Goal: Book appointment/travel/reservation

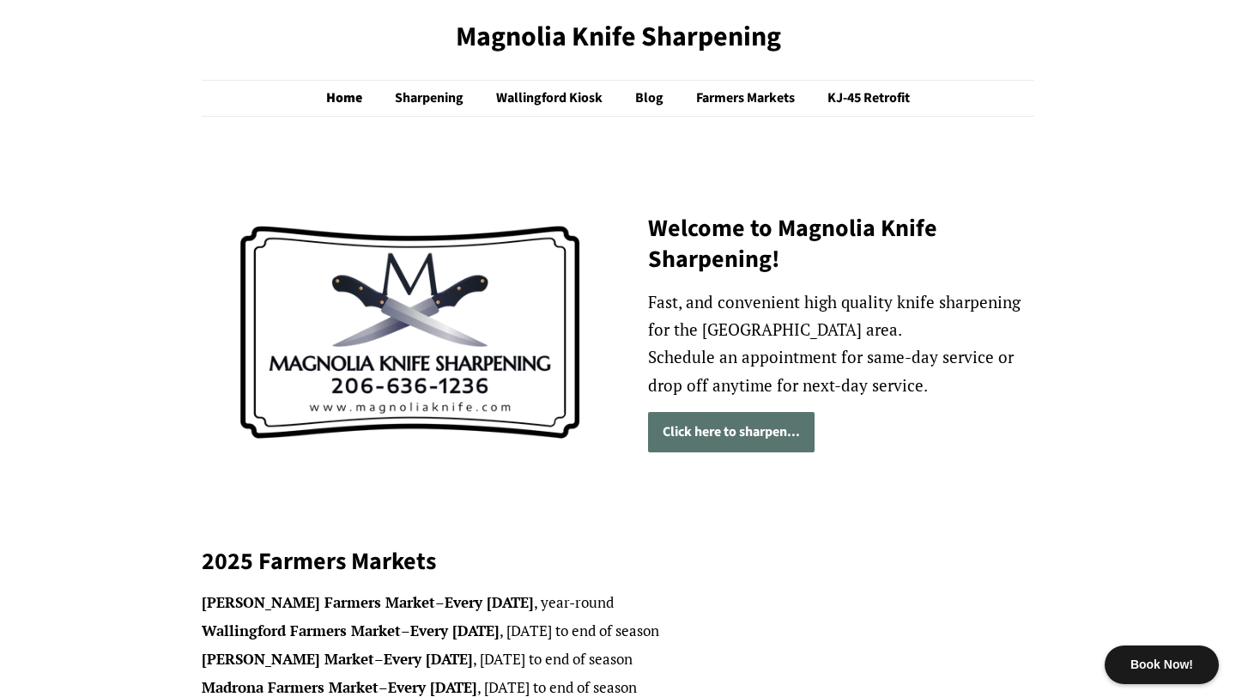
scroll to position [64, 0]
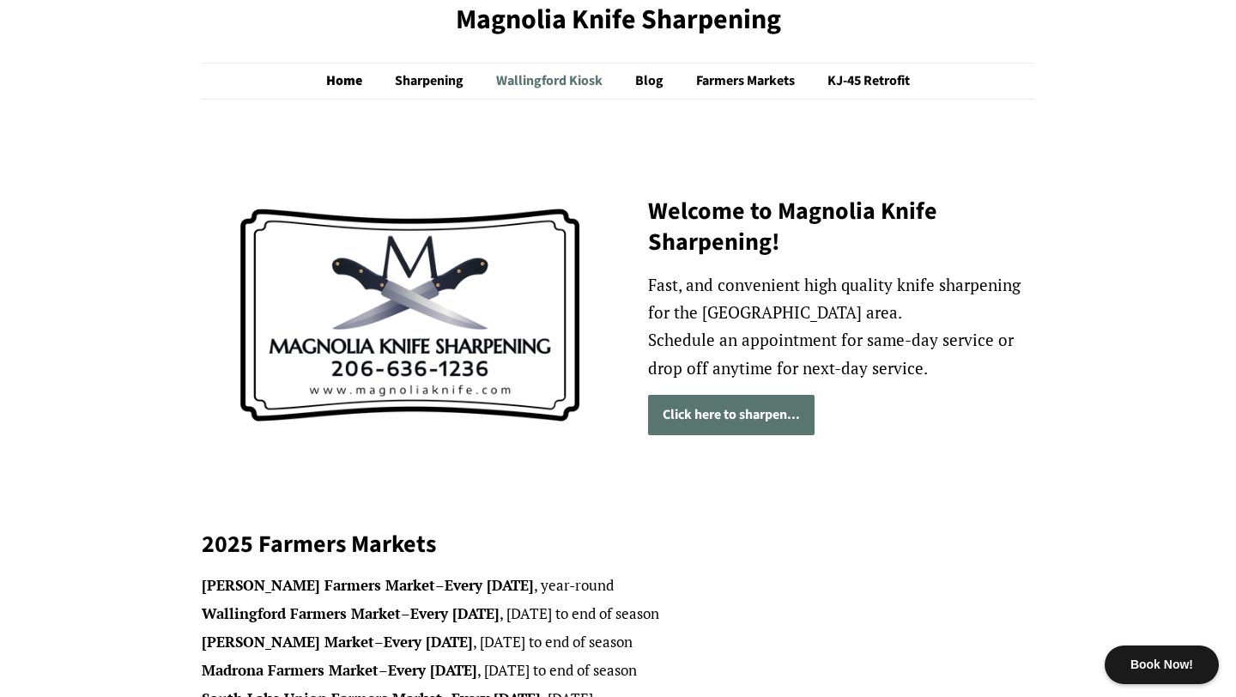
click at [524, 73] on link "Wallingford Kiosk" at bounding box center [551, 81] width 136 height 35
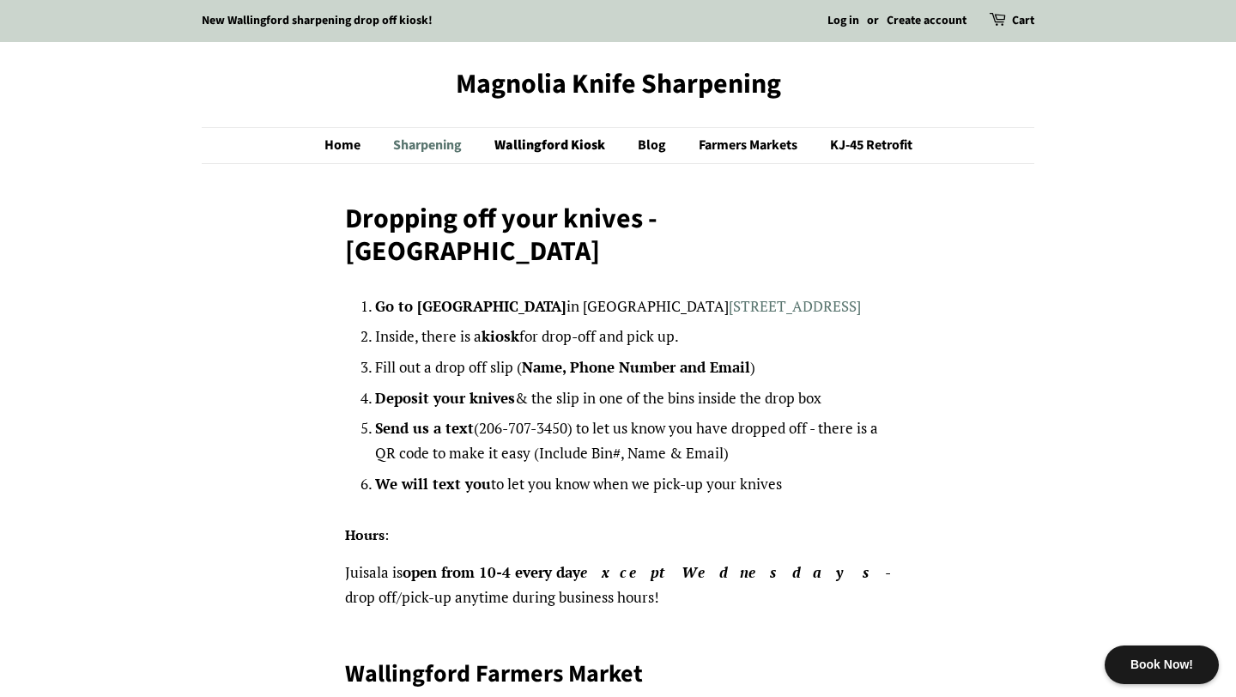
click at [417, 146] on link "Sharpening" at bounding box center [429, 145] width 99 height 35
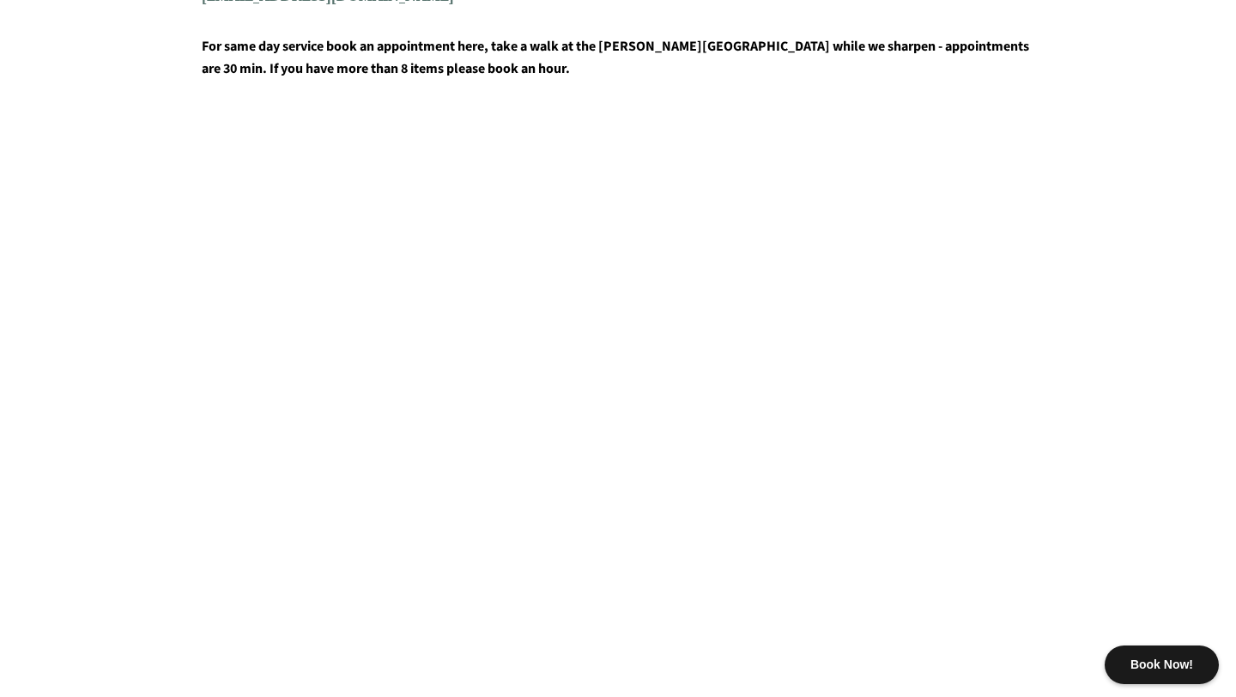
scroll to position [969, 0]
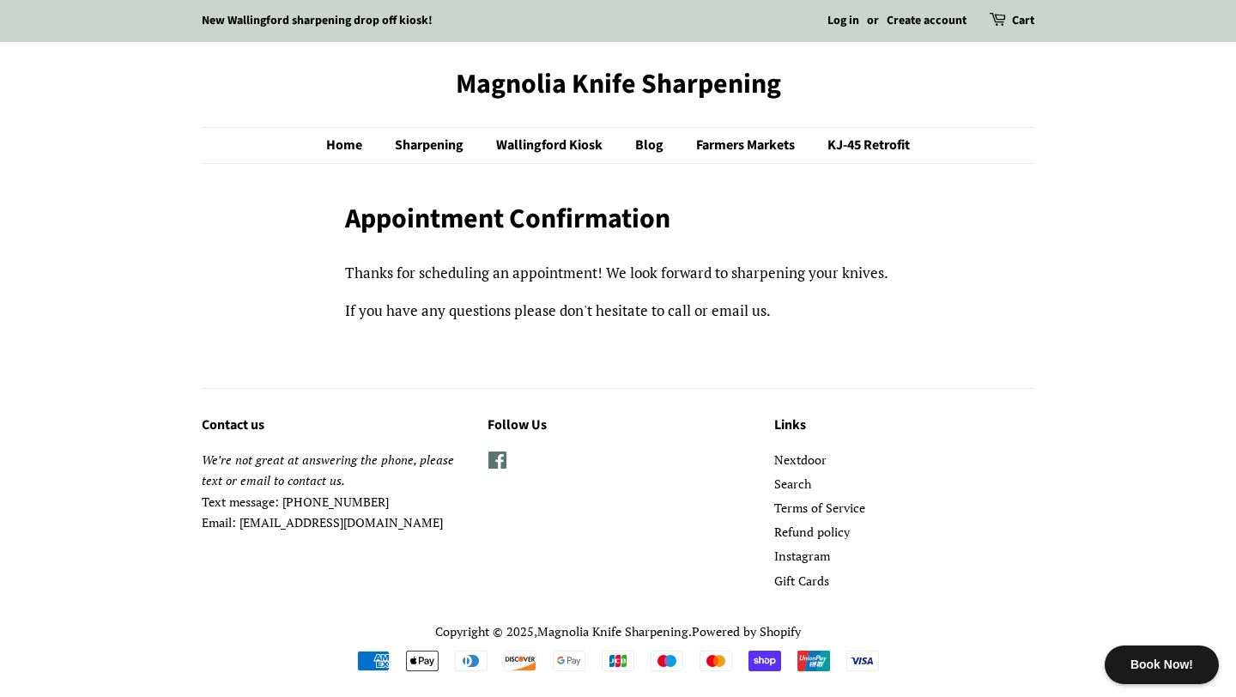
drag, startPoint x: 548, startPoint y: 241, endPoint x: 474, endPoint y: 194, distance: 87.6
click at [534, 236] on div "Appointment Confirmation" at bounding box center [618, 225] width 547 height 45
